Goal: Communication & Community: Answer question/provide support

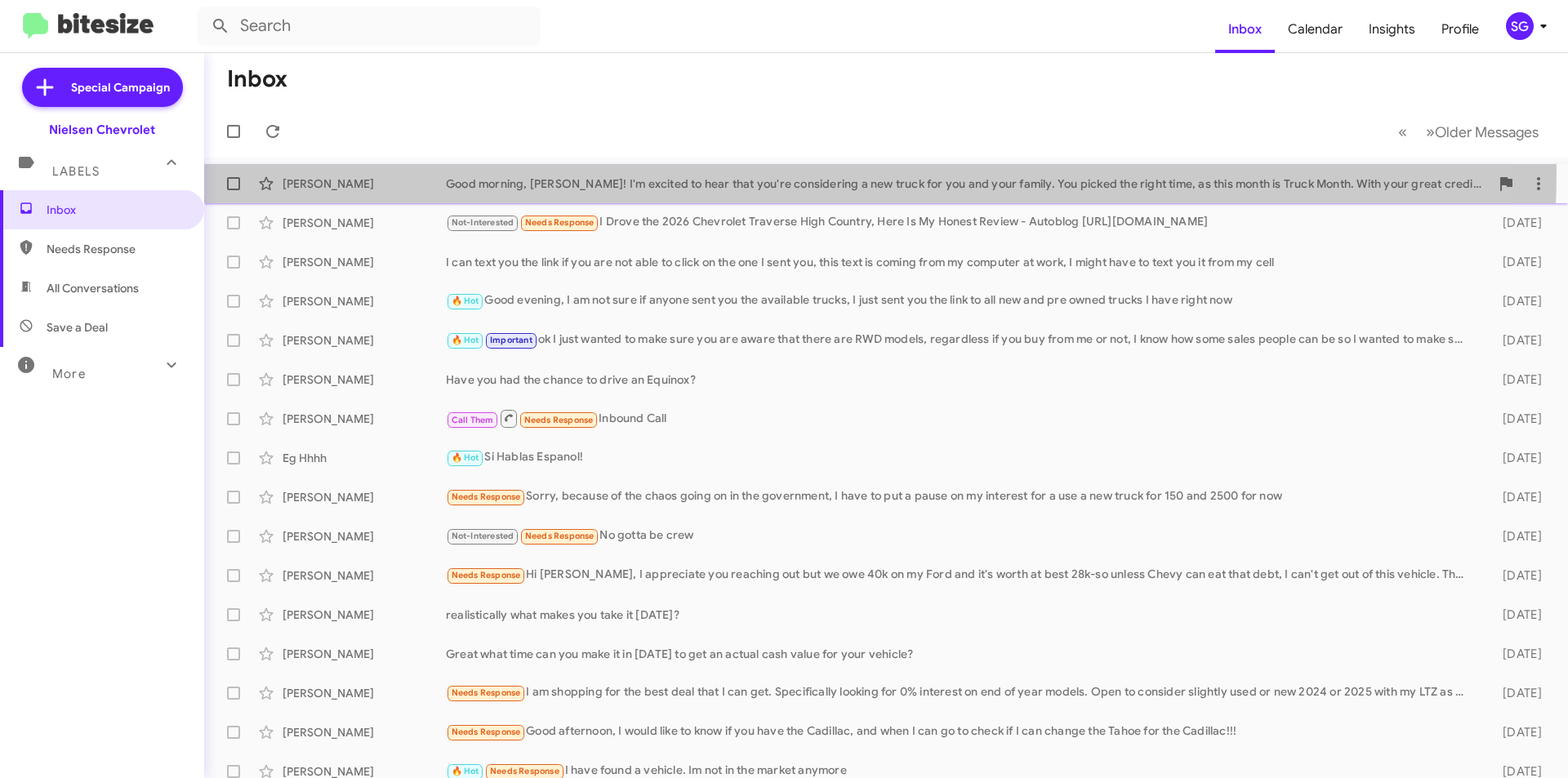
click at [705, 170] on div "Brandon Coveney Good morning, Brandon! I'm excited to hear that you're consider…" at bounding box center [885, 183] width 1338 height 33
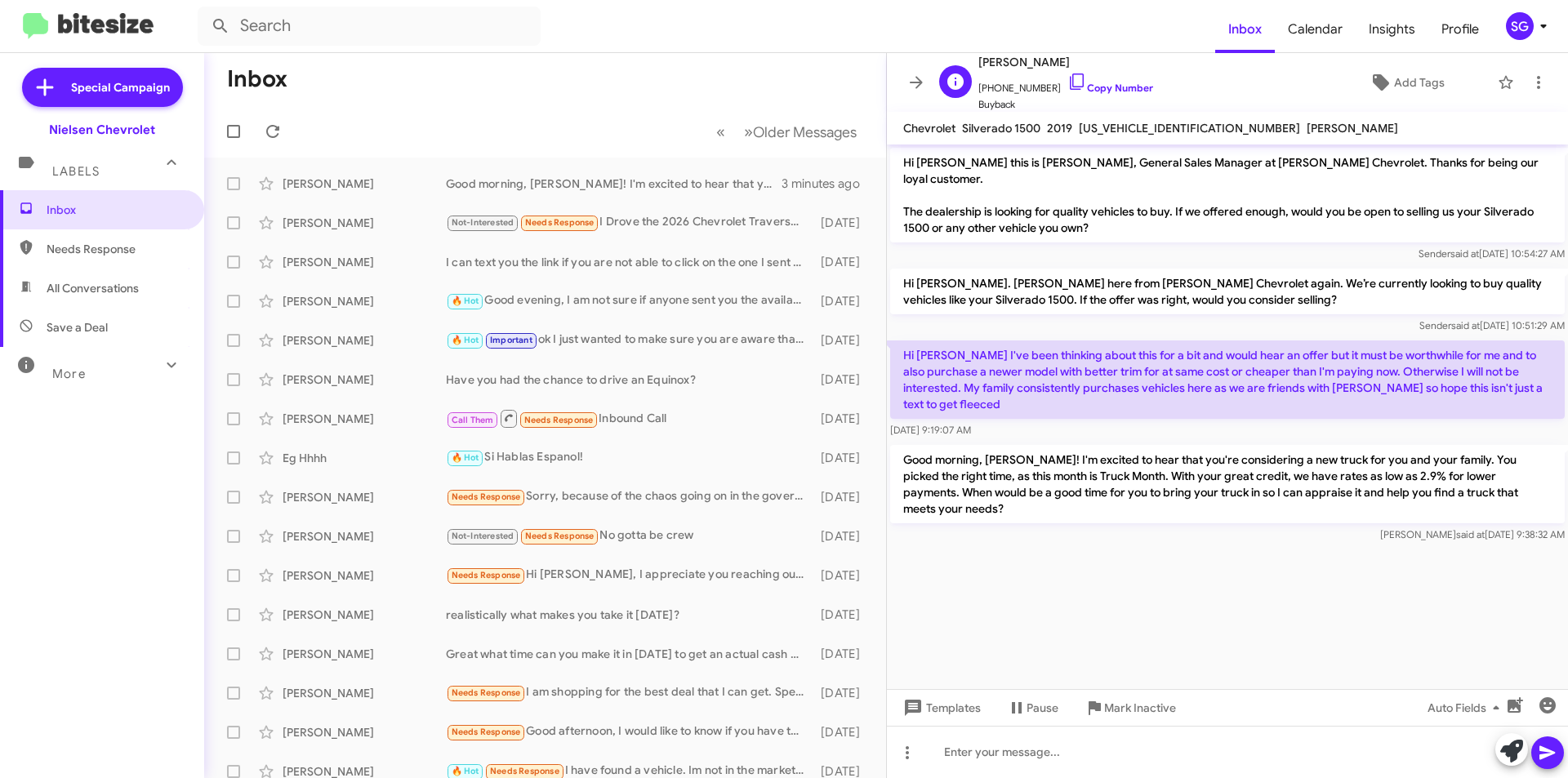
drag, startPoint x: 1114, startPoint y: 54, endPoint x: 1028, endPoint y: 64, distance: 86.6
click at [1028, 64] on span "[PERSON_NAME]" at bounding box center [1065, 61] width 175 height 19
copy span "Coveney"
click at [689, 226] on div "Not-Interested Needs Response I Drove the 2026 Chevrolet Traverse High Country,…" at bounding box center [627, 223] width 362 height 18
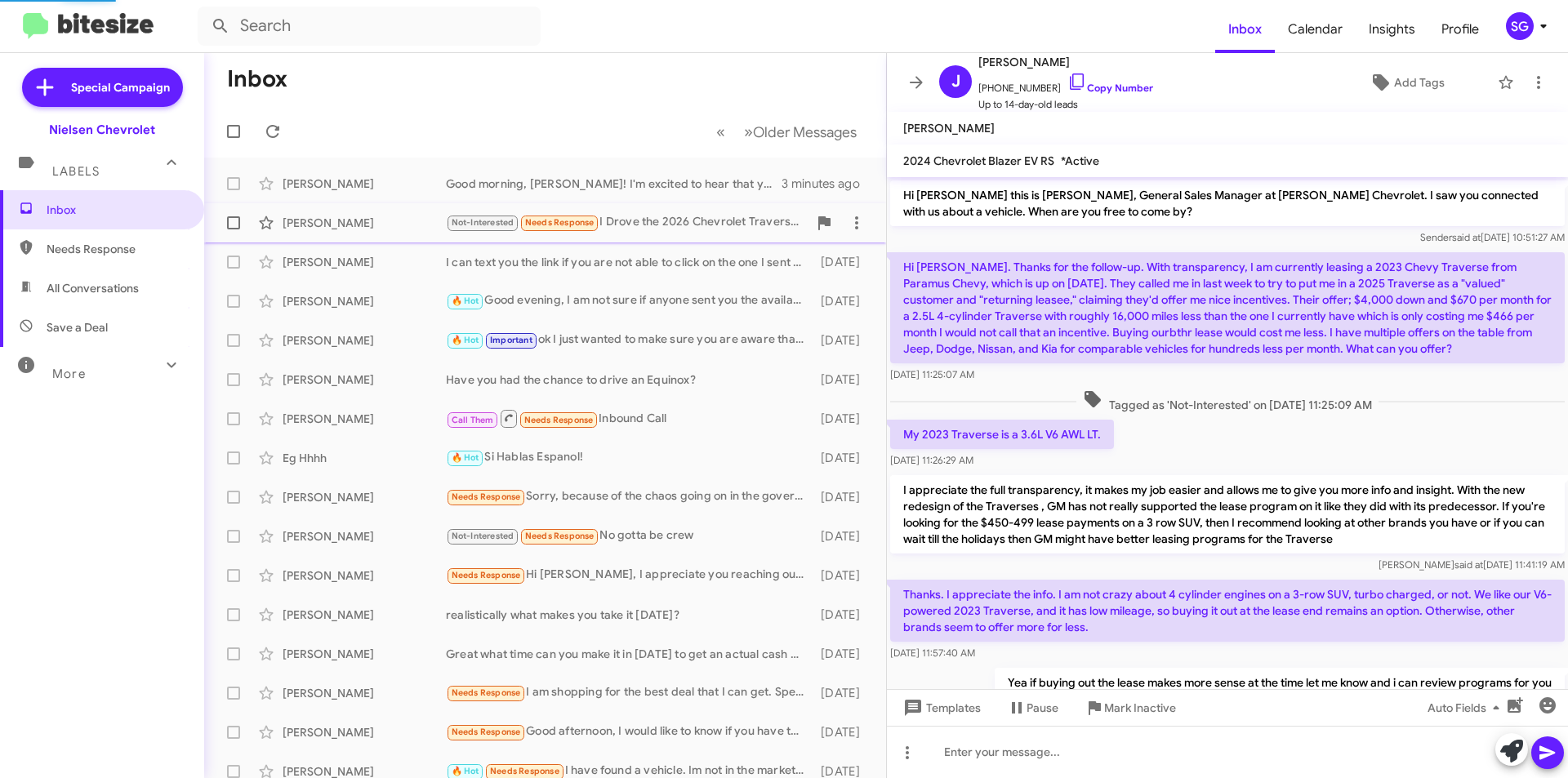
scroll to position [423, 0]
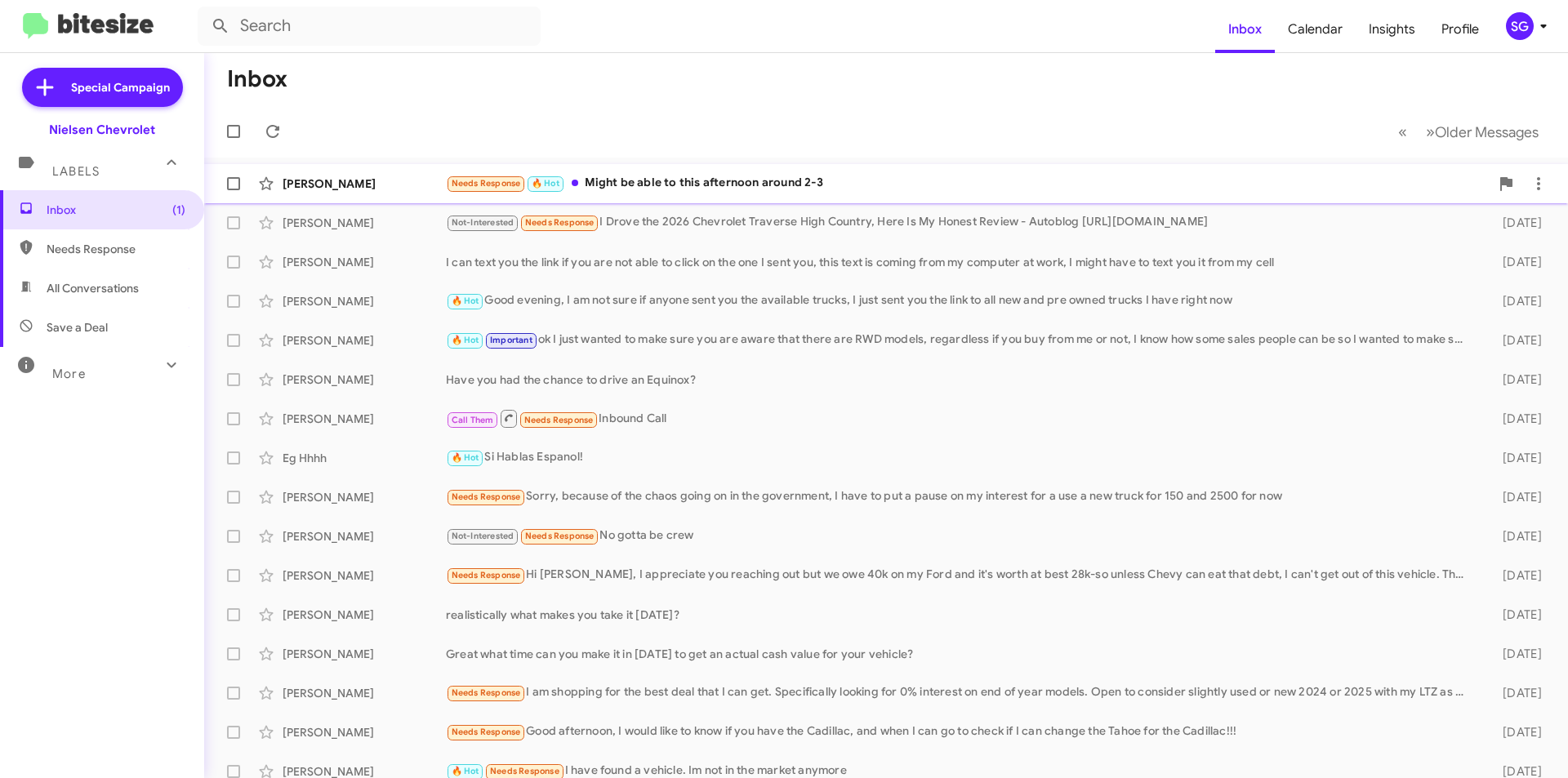
click at [379, 193] on div "[PERSON_NAME] Needs Response 🔥 Hot Might be able to this afternoon around 2-3 3…" at bounding box center [885, 183] width 1338 height 33
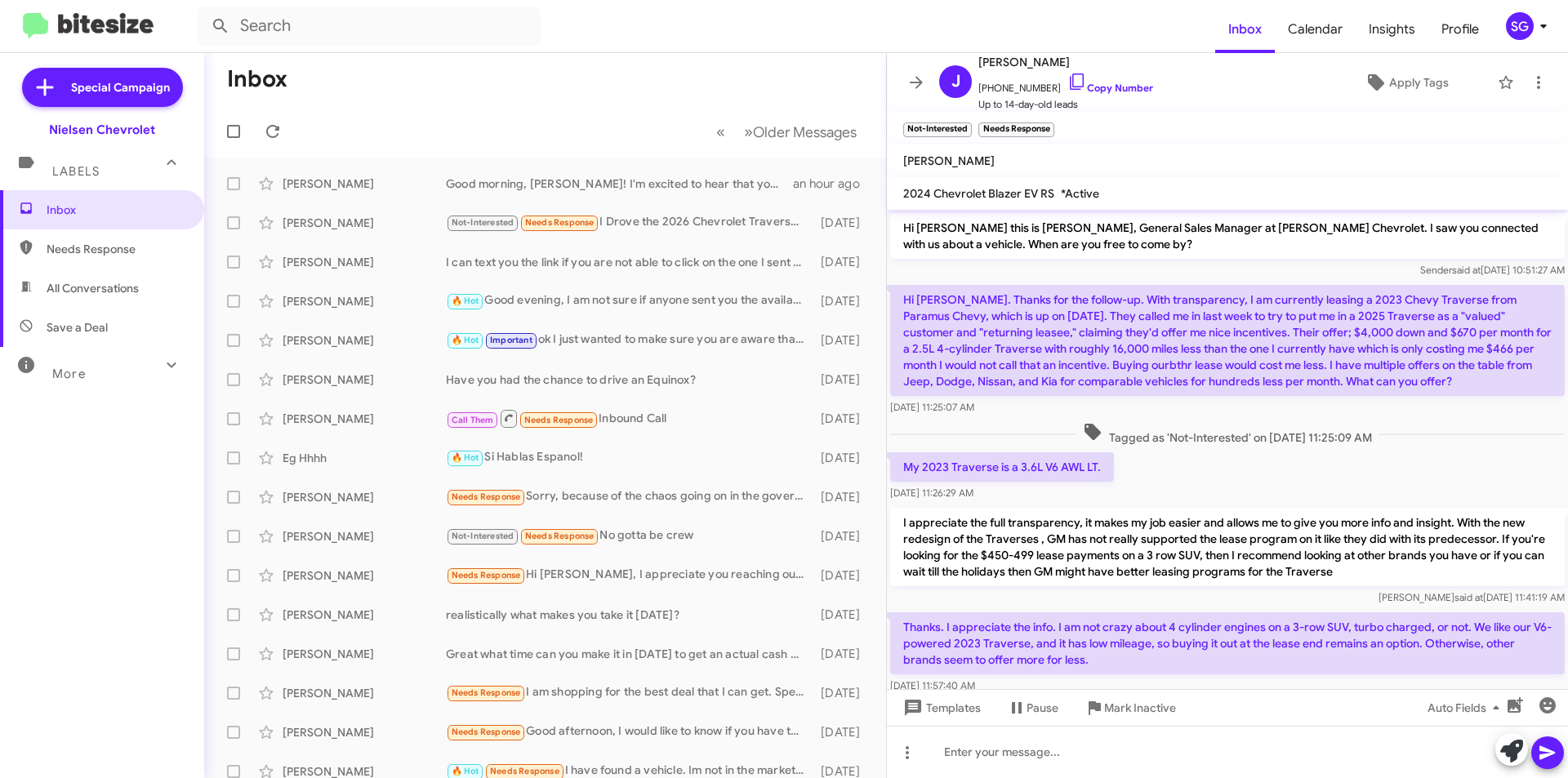
scroll to position [423, 0]
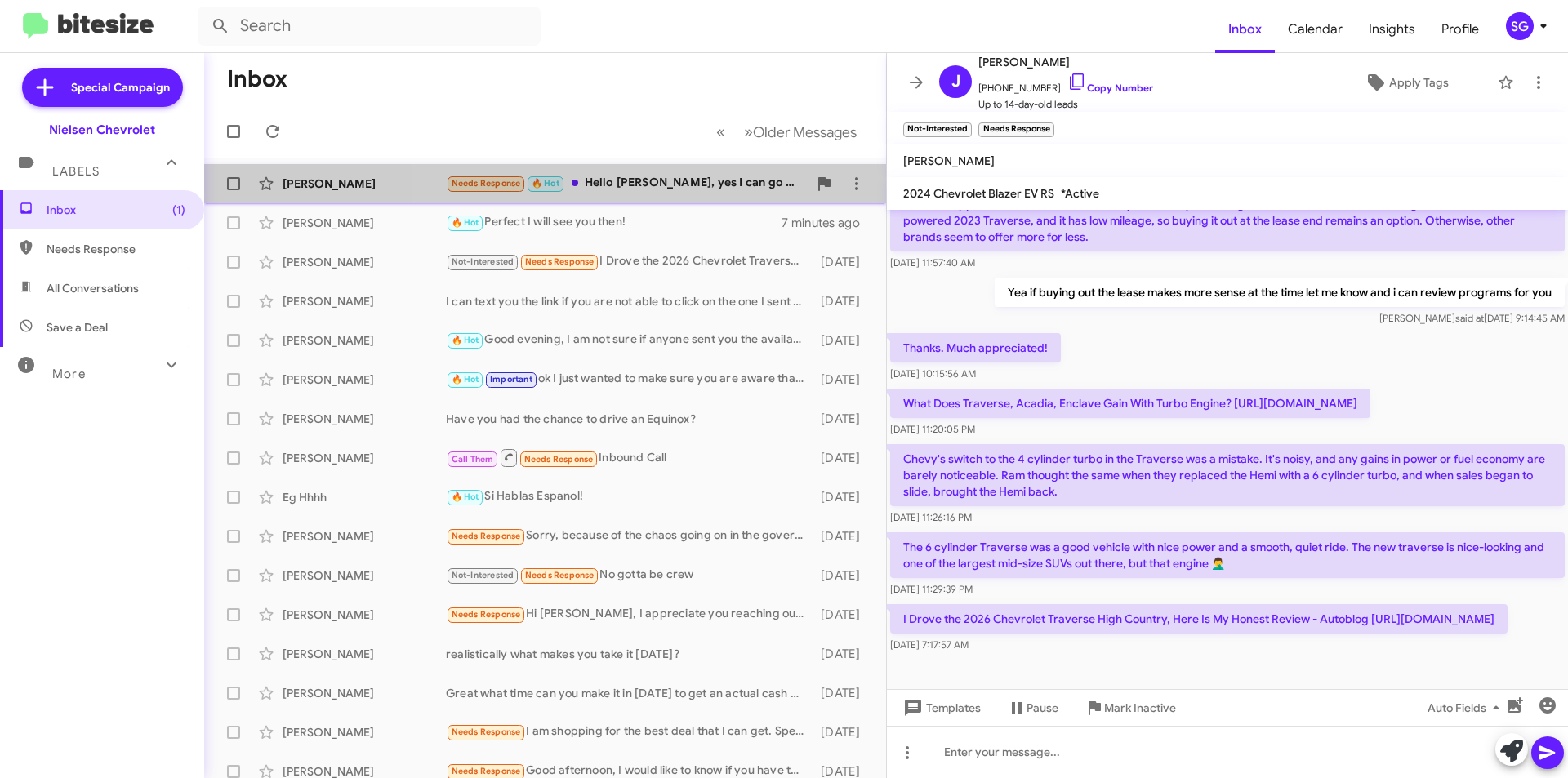
click at [661, 180] on div "Needs Response 🔥 Hot Hello Mr. Brentt, yes I can go there this Saturday" at bounding box center [627, 183] width 362 height 18
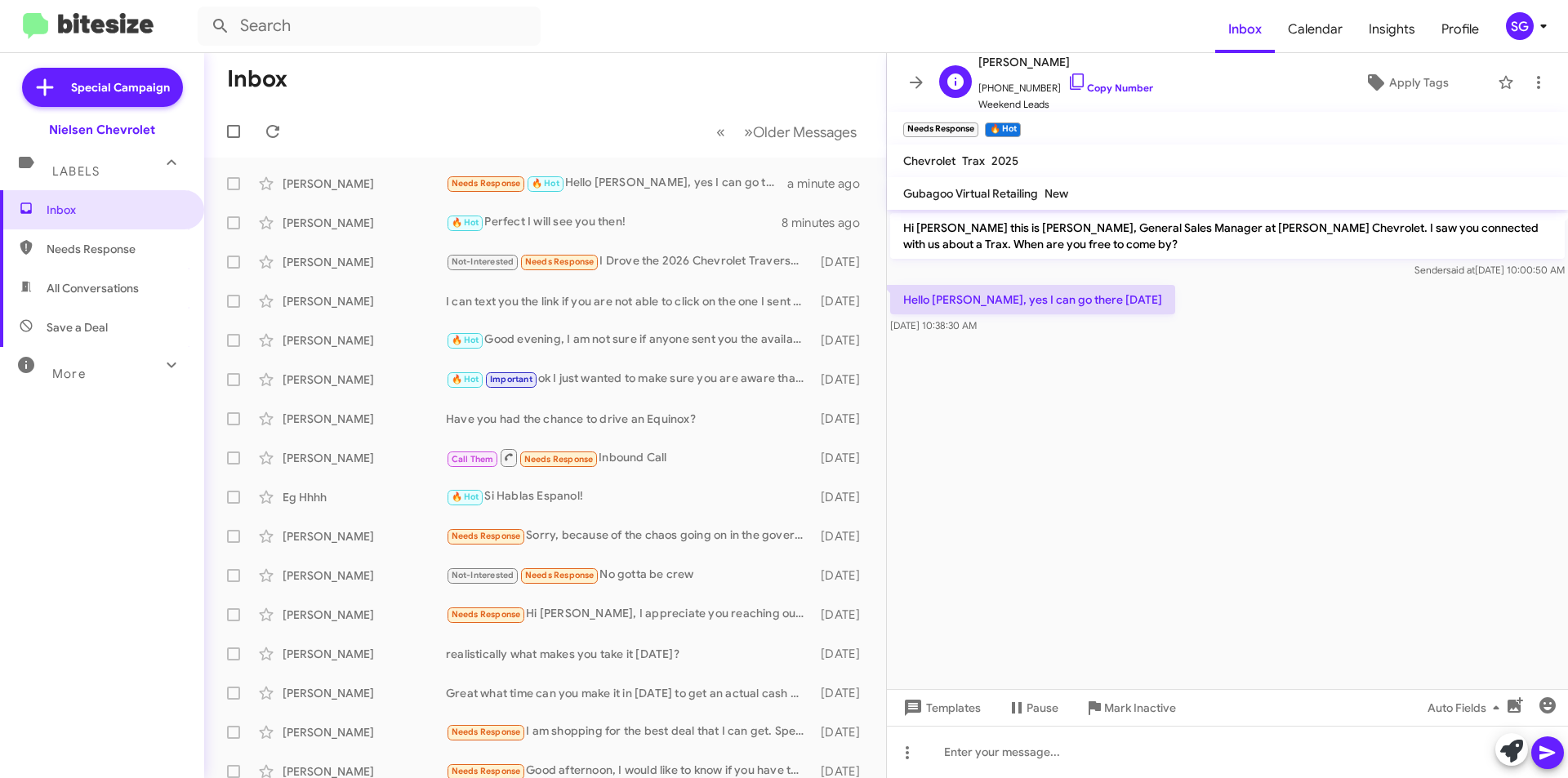
drag, startPoint x: 1078, startPoint y: 56, endPoint x: 1019, endPoint y: 62, distance: 59.3
click at [1019, 62] on span "Wiston Holguin" at bounding box center [1065, 61] width 175 height 19
copy span "Holguin"
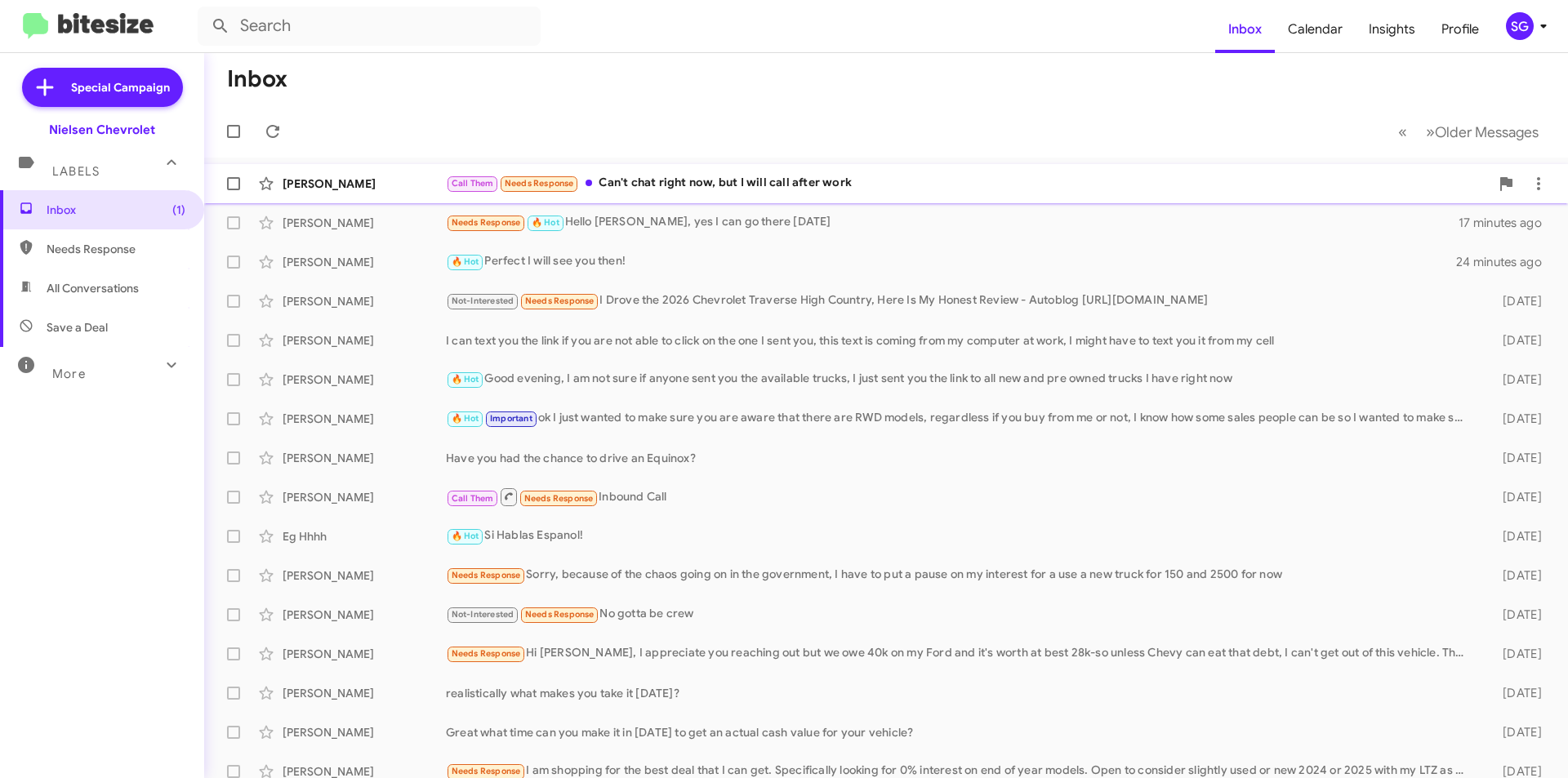
click at [695, 190] on div "Call Them Needs Response Can't chat right now, but I will call after work" at bounding box center [967, 183] width 1044 height 18
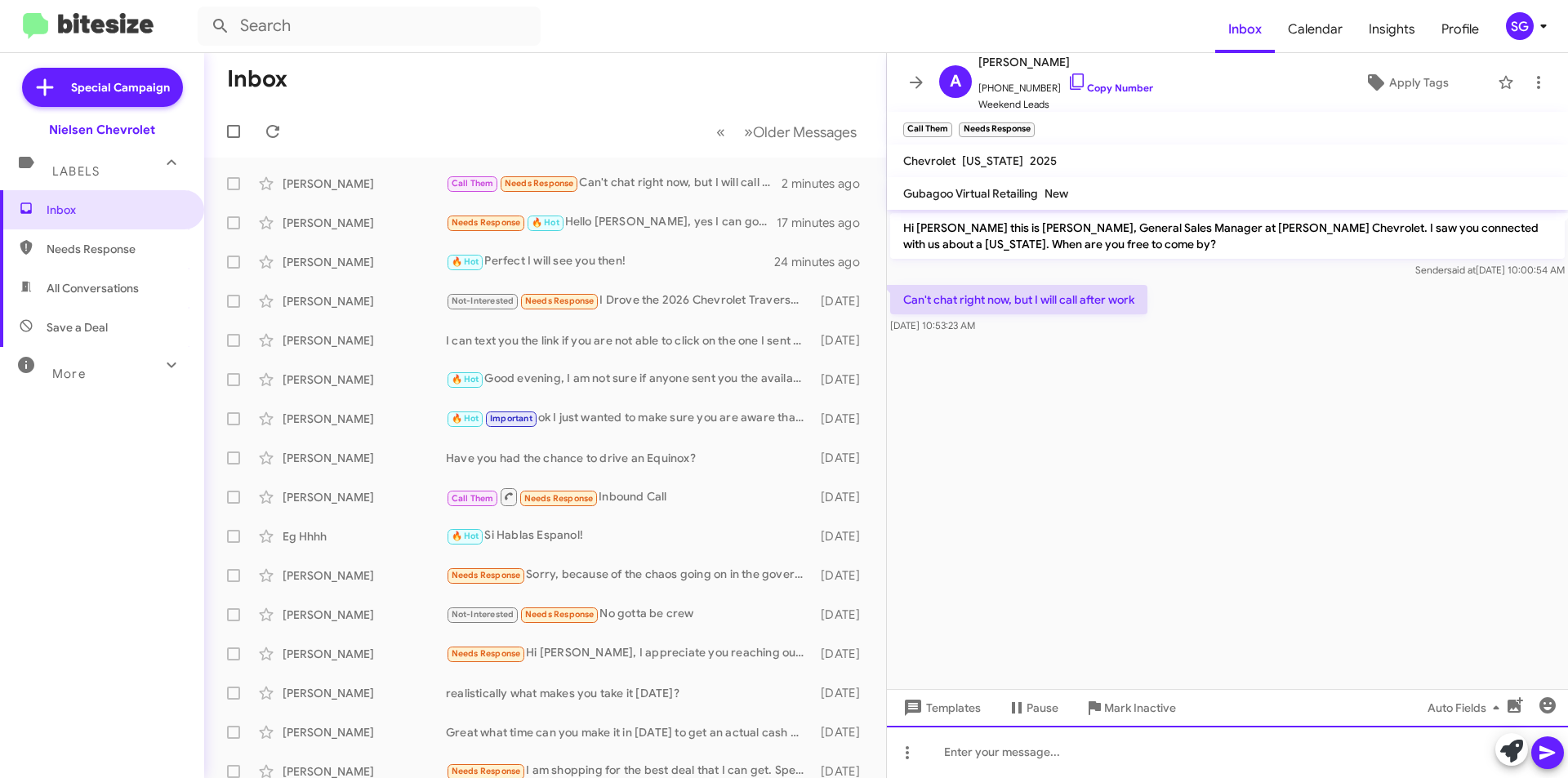
click at [1011, 757] on div at bounding box center [1227, 752] width 681 height 52
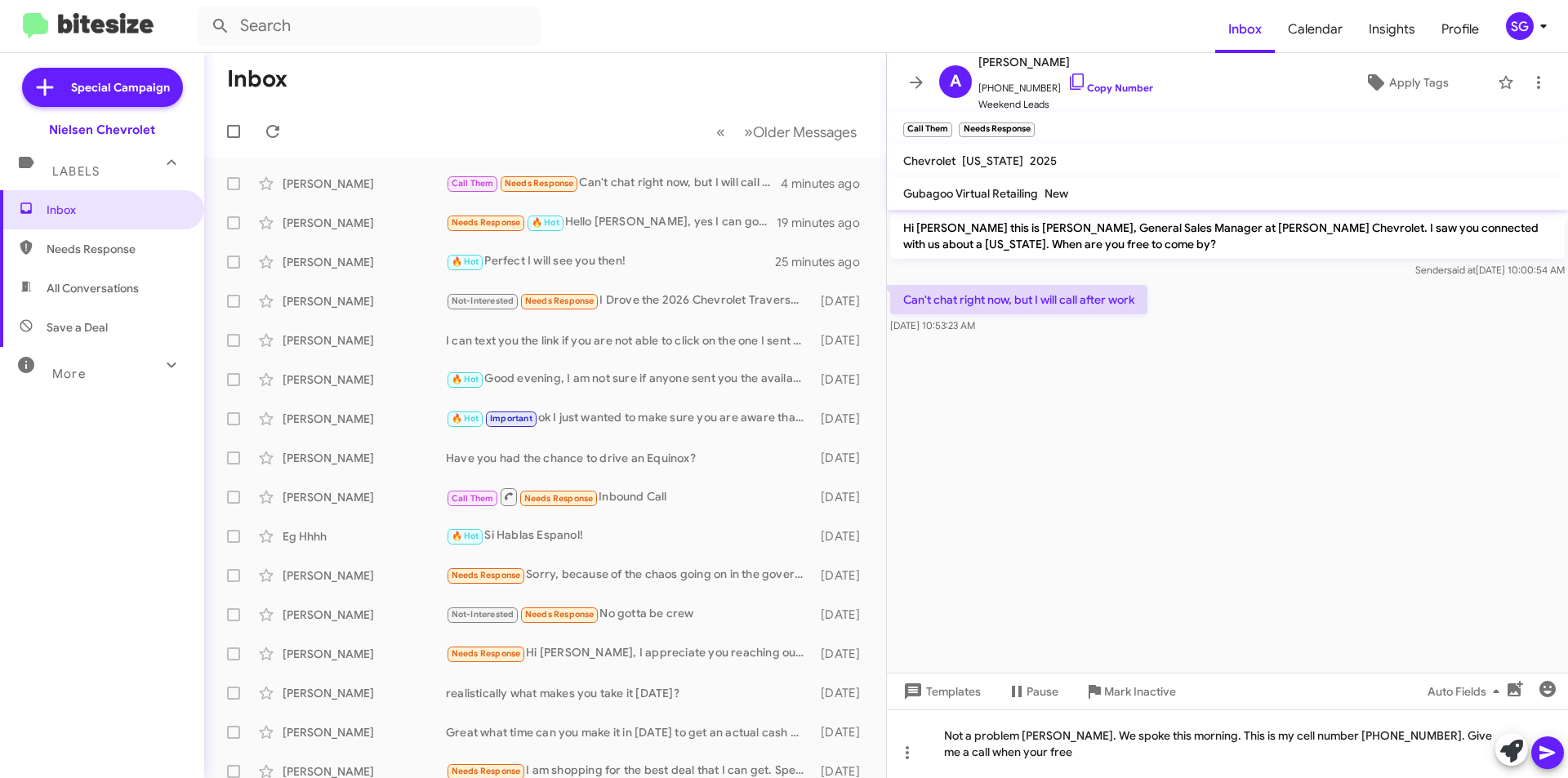
click at [1112, 533] on cdk-virtual-scroll-viewport "Hi Andruw this is Brentt Mynhier, General Sales Manager at Nielsen Chevrolet. I…" at bounding box center [1227, 441] width 681 height 463
click at [1051, 749] on div "Not a problem Andruw. We spoke this morning. This is my cell number 848 298 938…" at bounding box center [1227, 744] width 681 height 69
click at [1545, 754] on icon at bounding box center [1547, 752] width 19 height 19
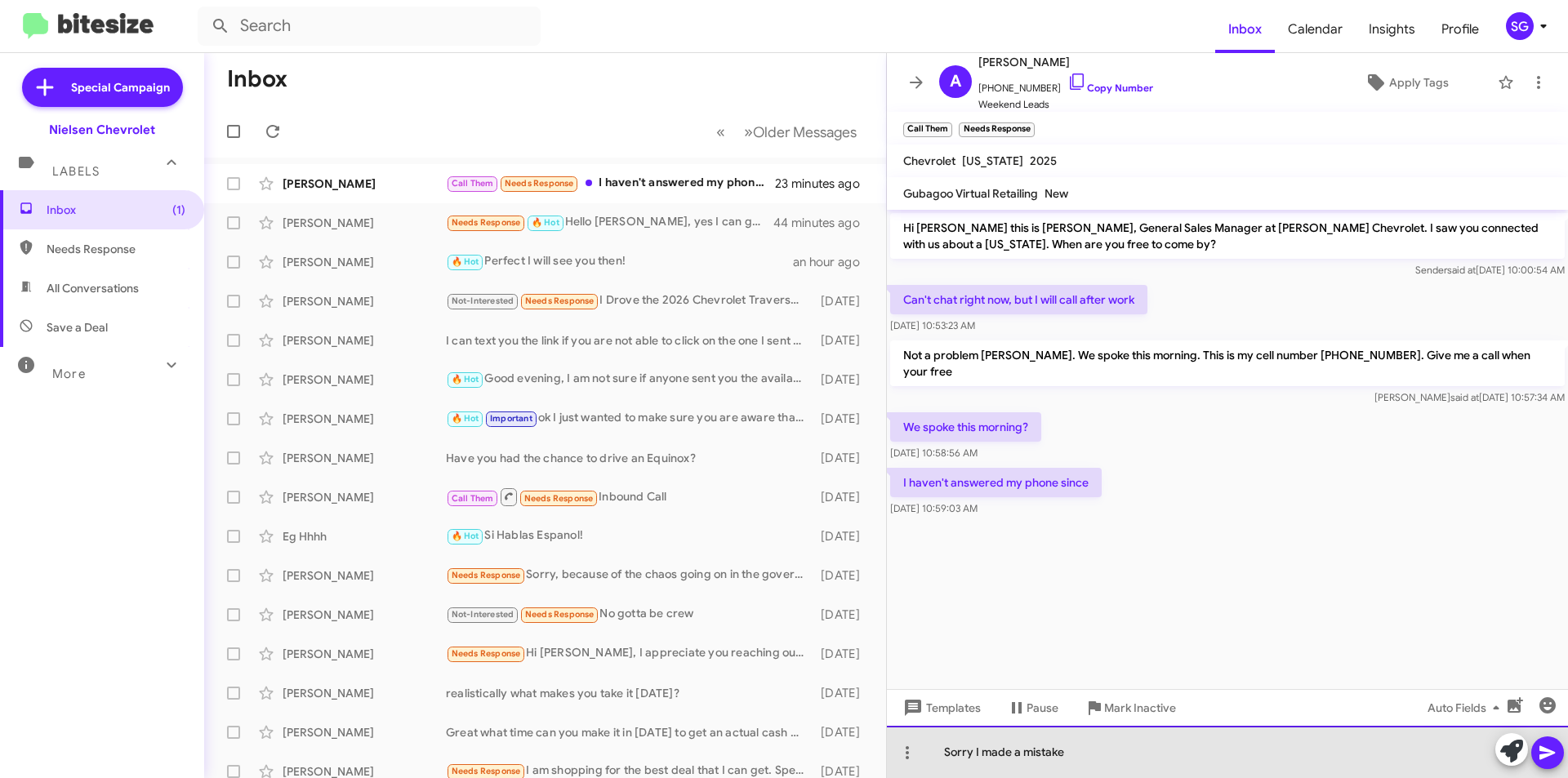
click at [977, 758] on div "Sorry I made a mistake" at bounding box center [1227, 752] width 681 height 52
click at [972, 755] on div "Sorry I made a mistake" at bounding box center [1227, 752] width 681 height 52
click at [1239, 755] on div "Sorry wrong customer I made a mistake" at bounding box center [1227, 752] width 681 height 52
drag, startPoint x: 1194, startPoint y: 752, endPoint x: 1156, endPoint y: 757, distance: 38.3
click at [1156, 757] on div "Sorry wrong customer I made a mistake" at bounding box center [1227, 752] width 681 height 52
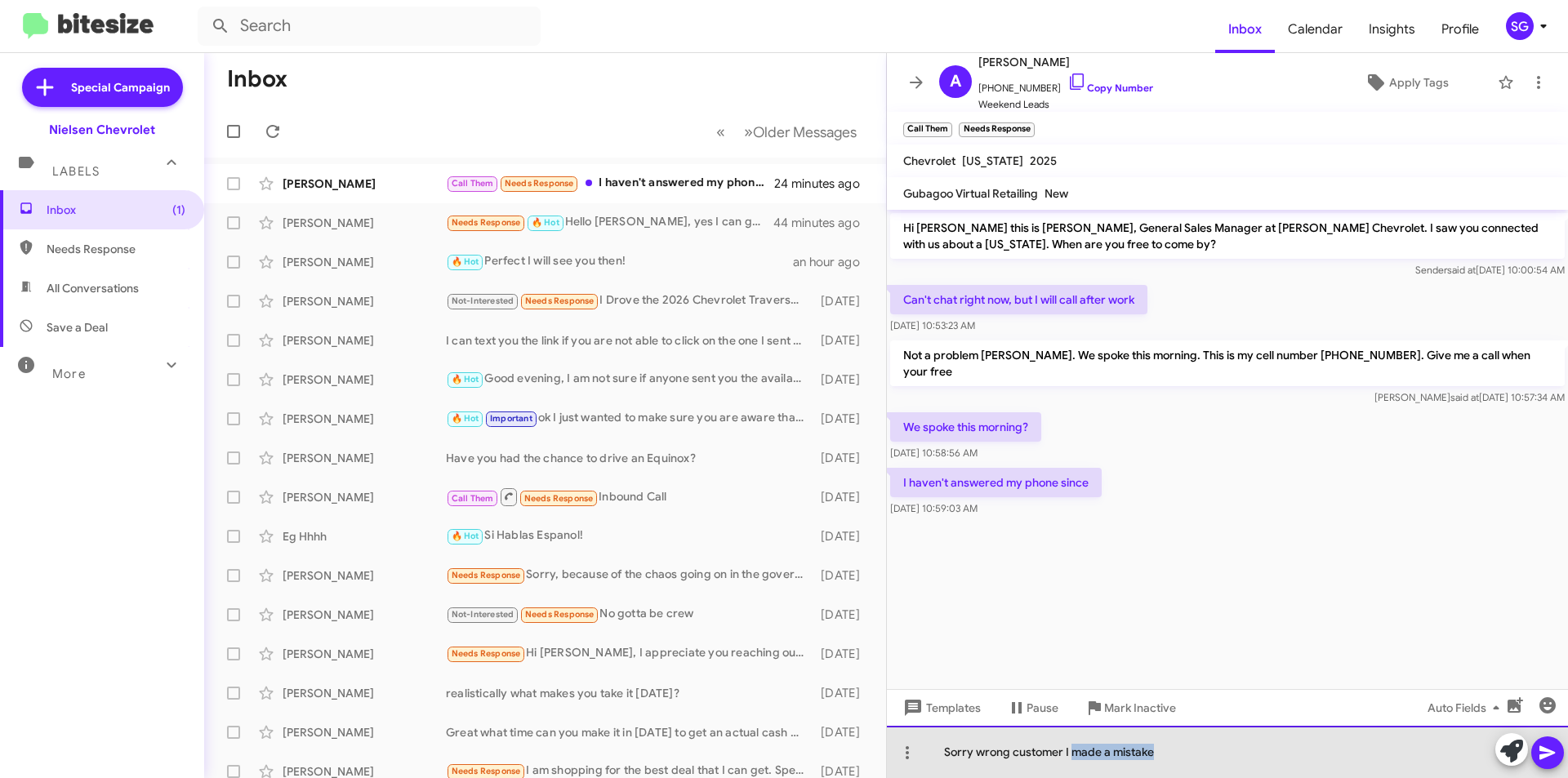
drag, startPoint x: 1162, startPoint y: 753, endPoint x: 1072, endPoint y: 767, distance: 91.1
click at [1072, 767] on div "Sorry wrong customer I made a mistake" at bounding box center [1227, 752] width 681 height 52
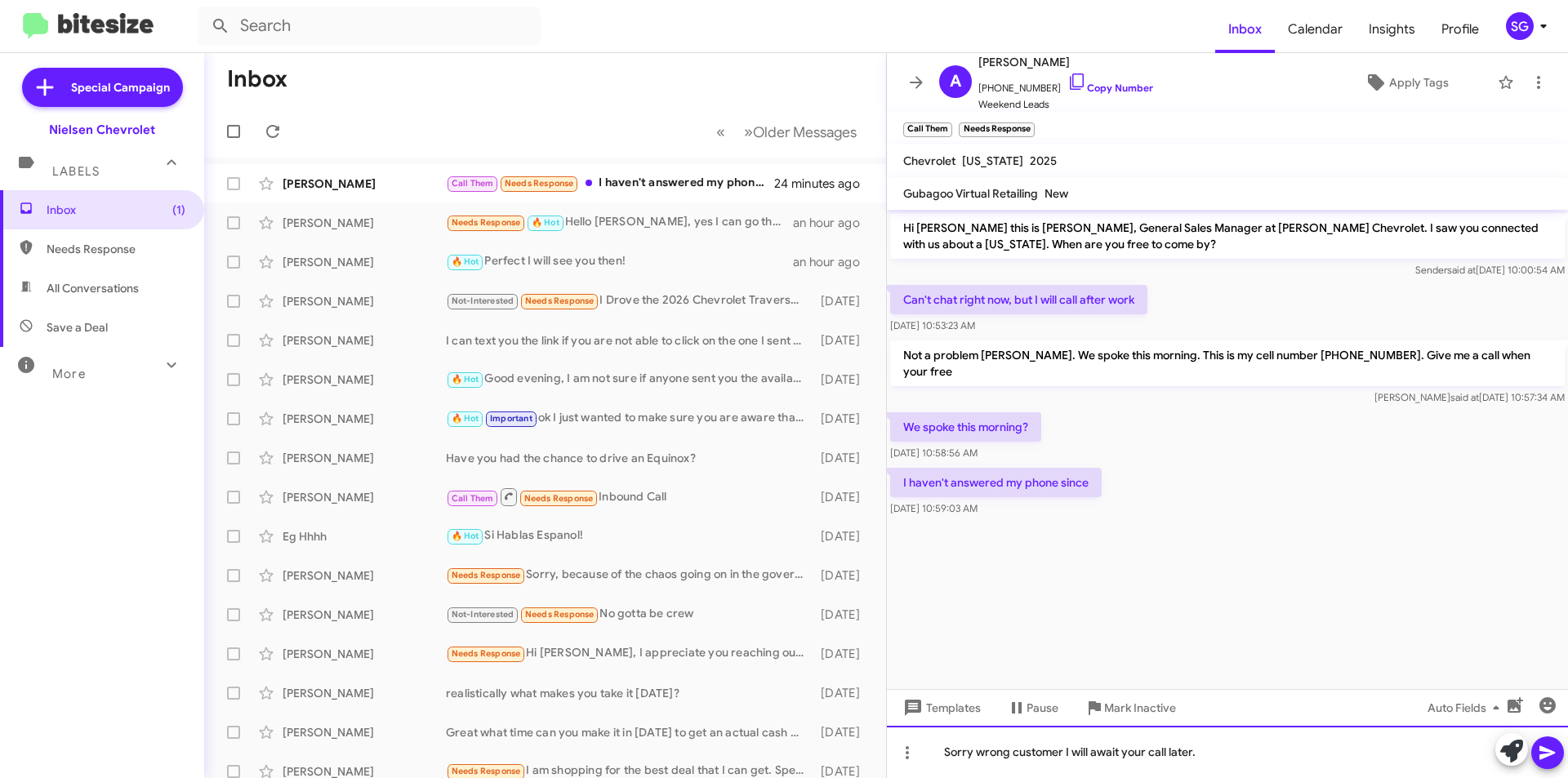
click at [975, 754] on div "Sorry wrong customer I will await your call later." at bounding box center [1227, 752] width 681 height 52
click at [1266, 756] on div "Sorry Andruw wrong customer I will await your call later." at bounding box center [1227, 752] width 681 height 52
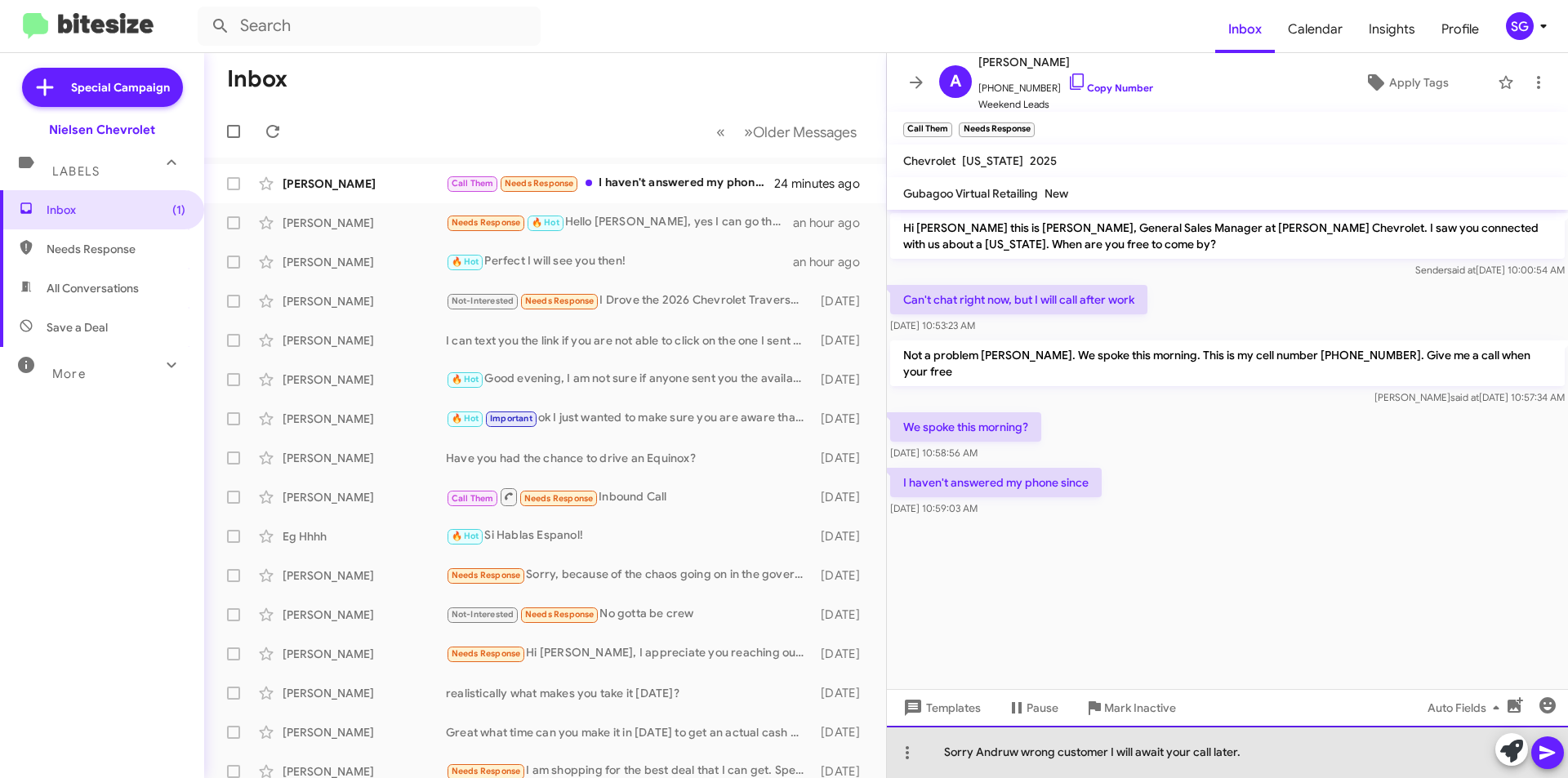
click at [1020, 758] on div "Sorry Andruw wrong customer I will await your call later." at bounding box center [1227, 752] width 681 height 52
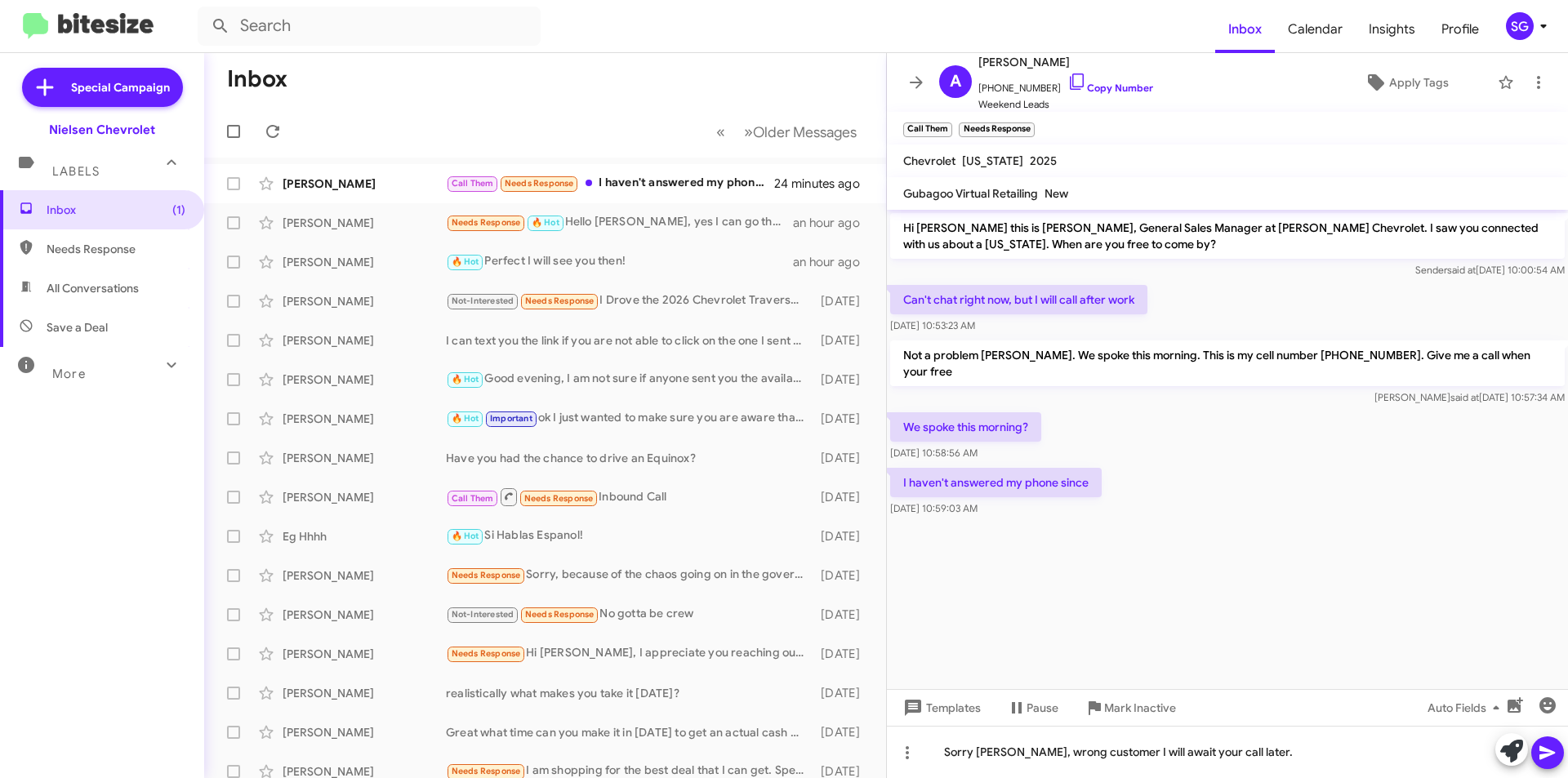
click at [1560, 747] on button at bounding box center [1547, 753] width 33 height 33
